Goal: Information Seeking & Learning: Learn about a topic

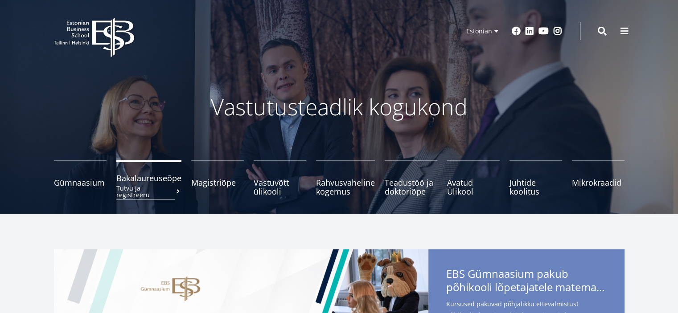
click at [166, 180] on span "Bakalaureuseõpe Tutvu ja registreeru" at bounding box center [148, 178] width 65 height 9
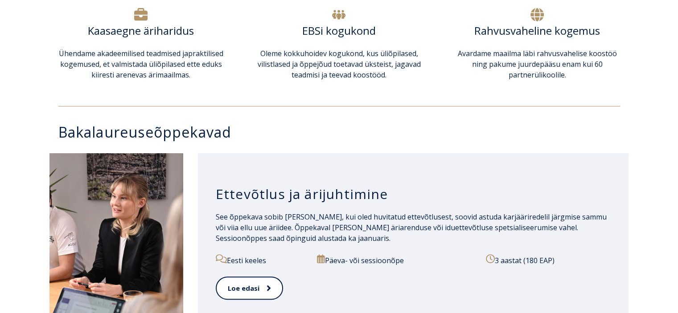
scroll to position [401, 0]
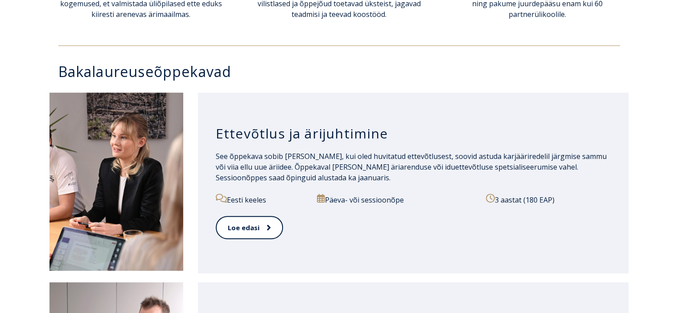
click at [397, 204] on p "Päeva- või sessioonõpe" at bounding box center [396, 200] width 159 height 12
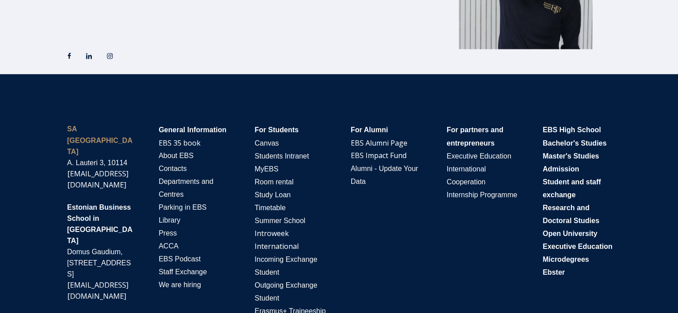
scroll to position [1597, 0]
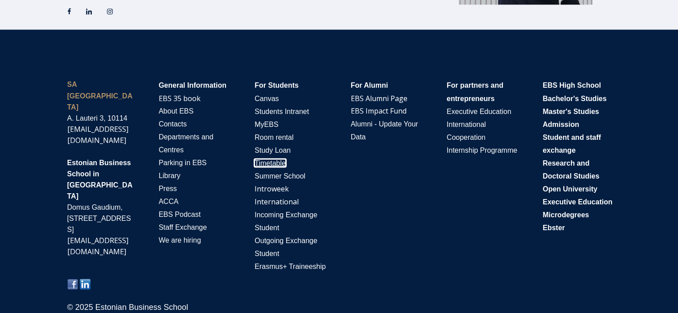
click at [261, 159] on span "Timetable" at bounding box center [269, 163] width 31 height 8
